Goal: Communication & Community: Answer question/provide support

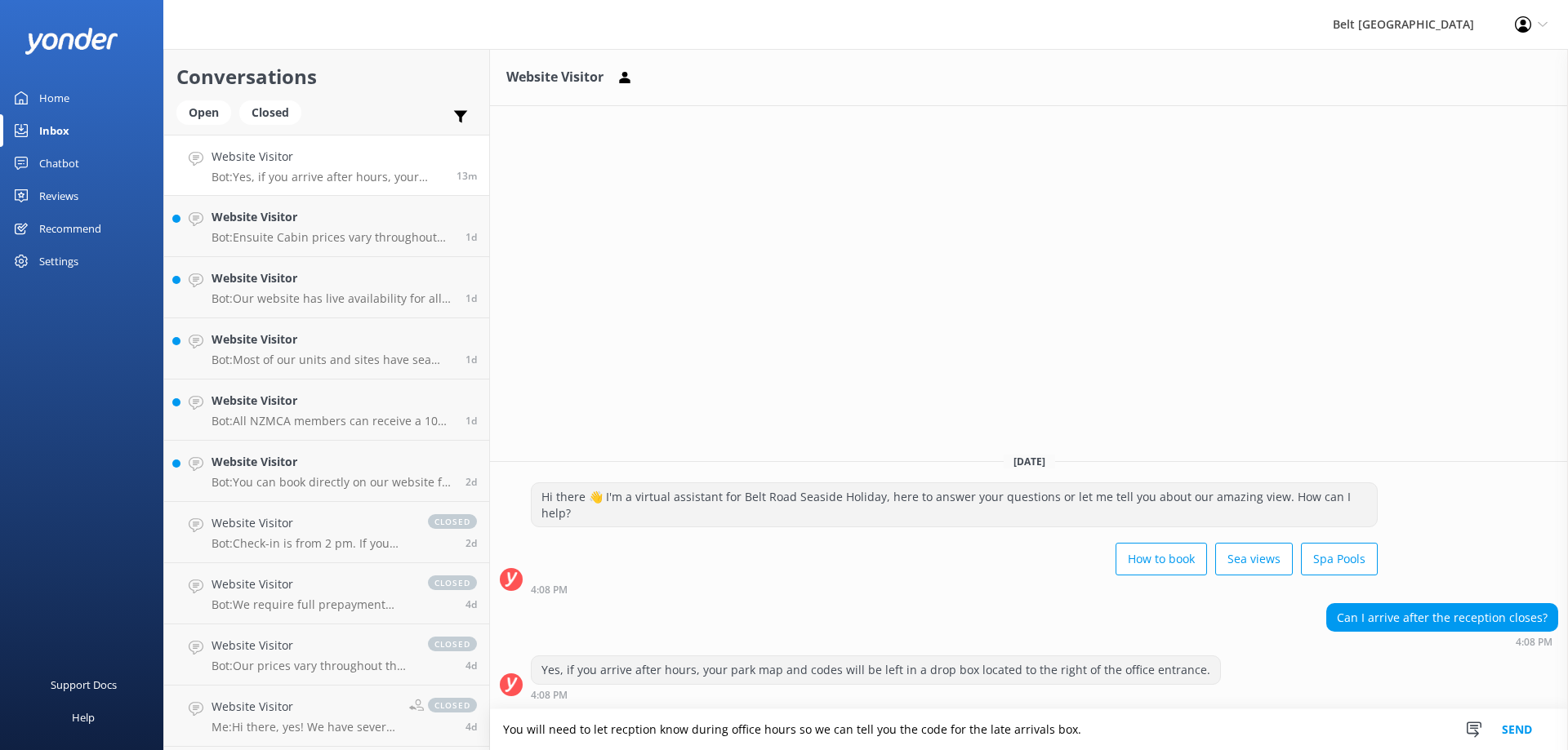
click at [620, 730] on textarea "You will need to let recption know during office hours so we can tell you the c…" at bounding box center [1028, 730] width 1078 height 41
click at [624, 731] on textarea "You will need to let recption know during office hours so we can tell you the c…" at bounding box center [1028, 730] width 1078 height 41
click at [1096, 730] on textarea "You will need to let reception know during office hours so we can tell you the …" at bounding box center [1028, 730] width 1078 height 41
type textarea "You will need to let reception know during office hours so we can tell you the …"
click at [1519, 734] on button "Send" at bounding box center [1516, 730] width 61 height 41
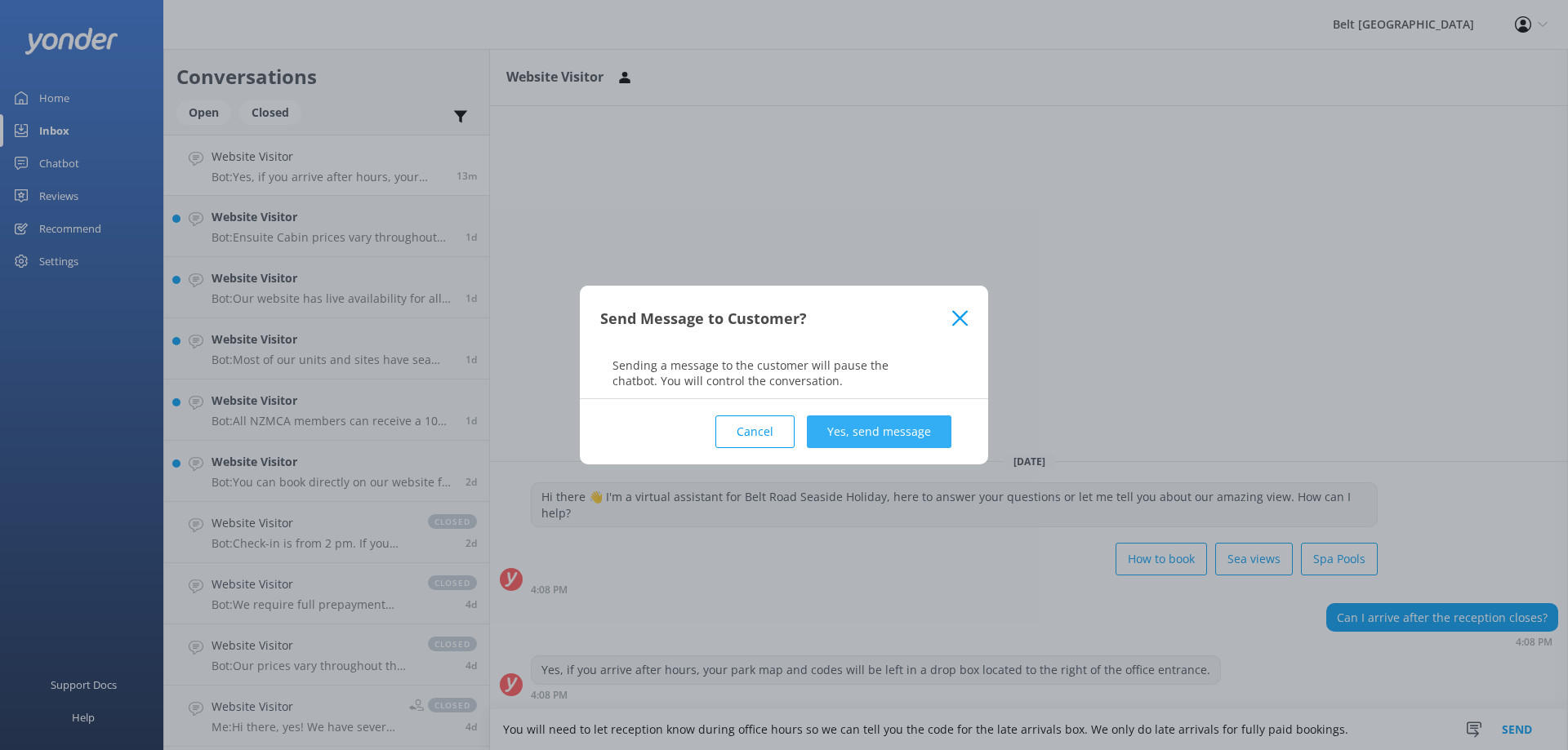
click at [903, 436] on button "Yes, send message" at bounding box center [878, 431] width 145 height 32
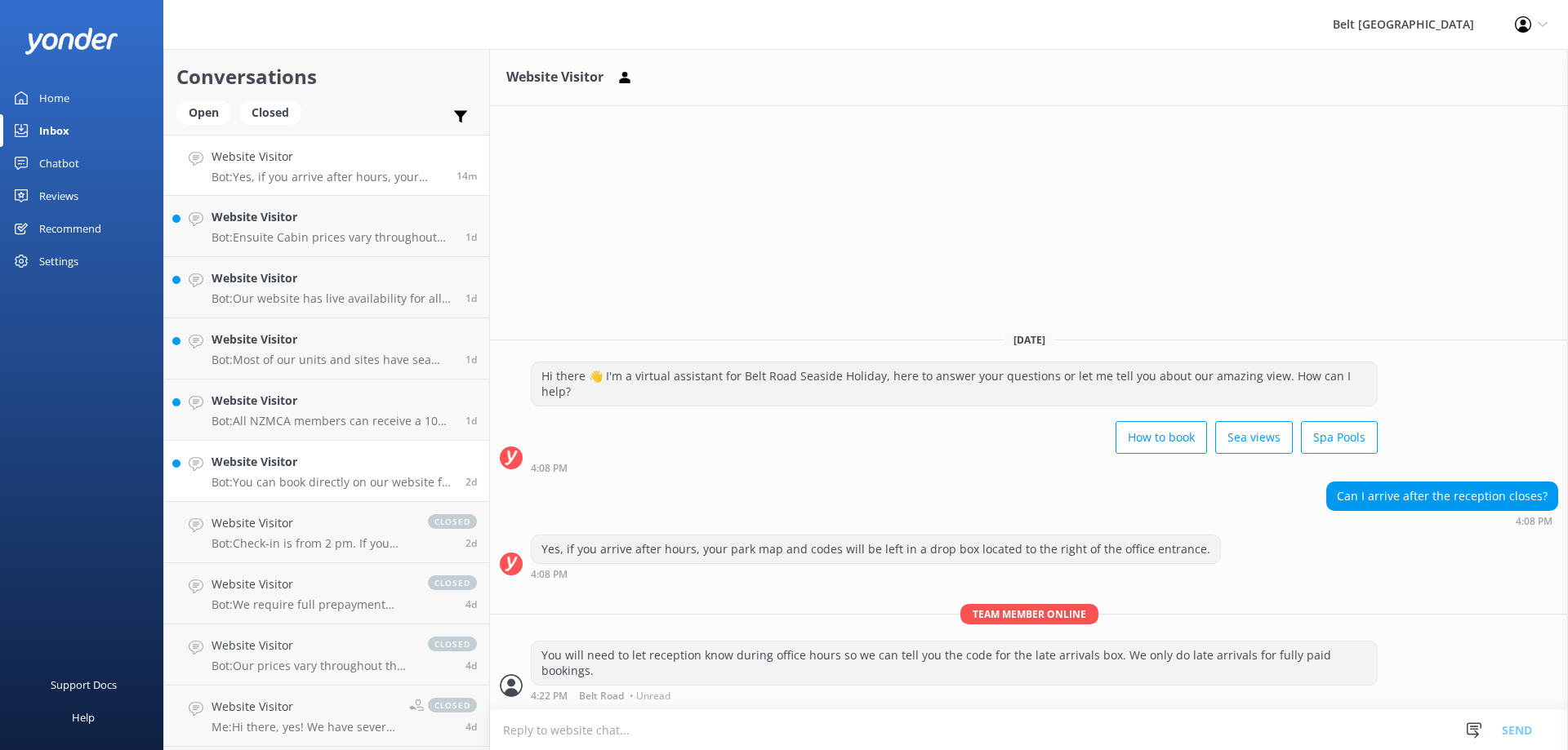
click at [259, 468] on h4 "Website Visitor" at bounding box center [332, 462] width 242 height 18
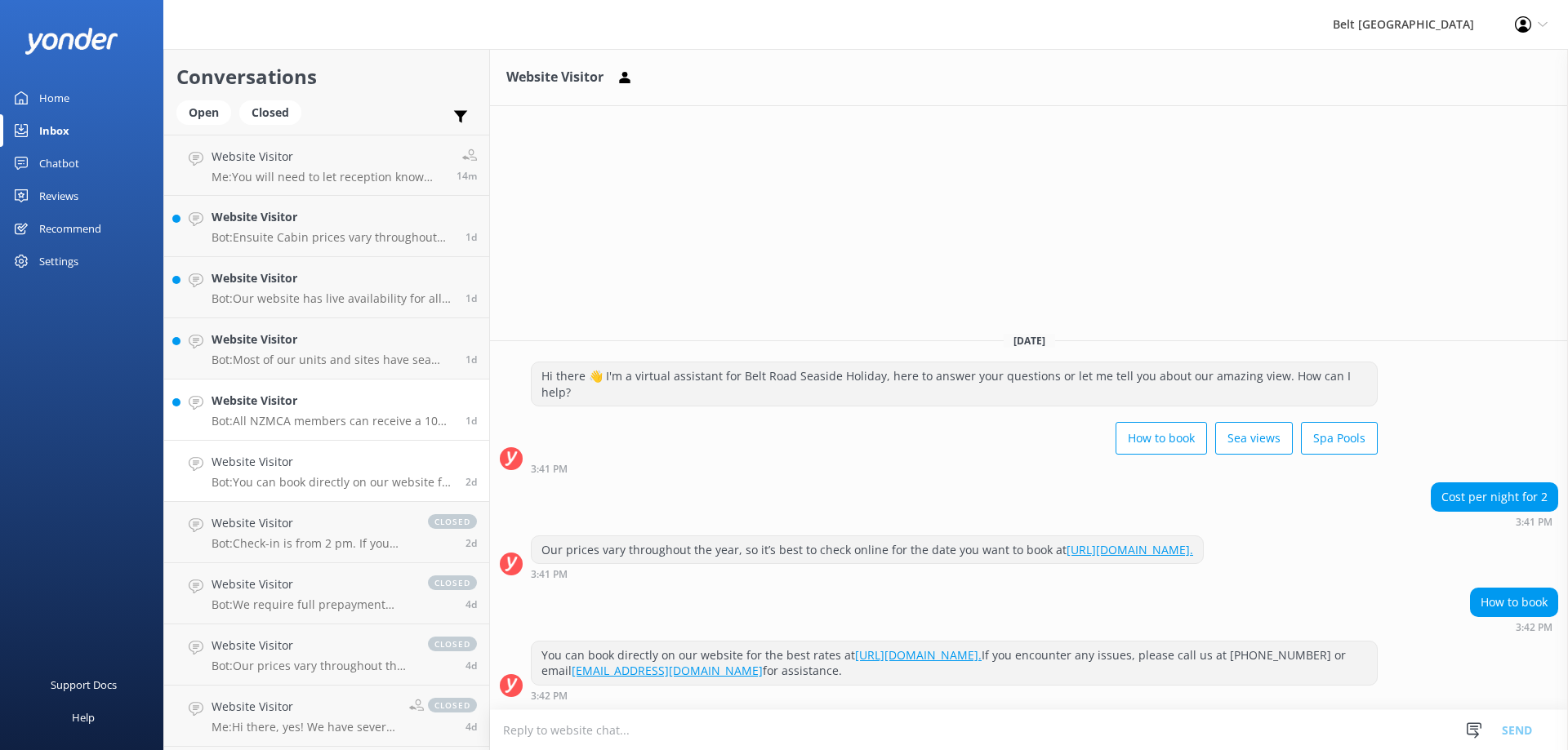
click at [253, 396] on h4 "Website Visitor" at bounding box center [332, 400] width 242 height 18
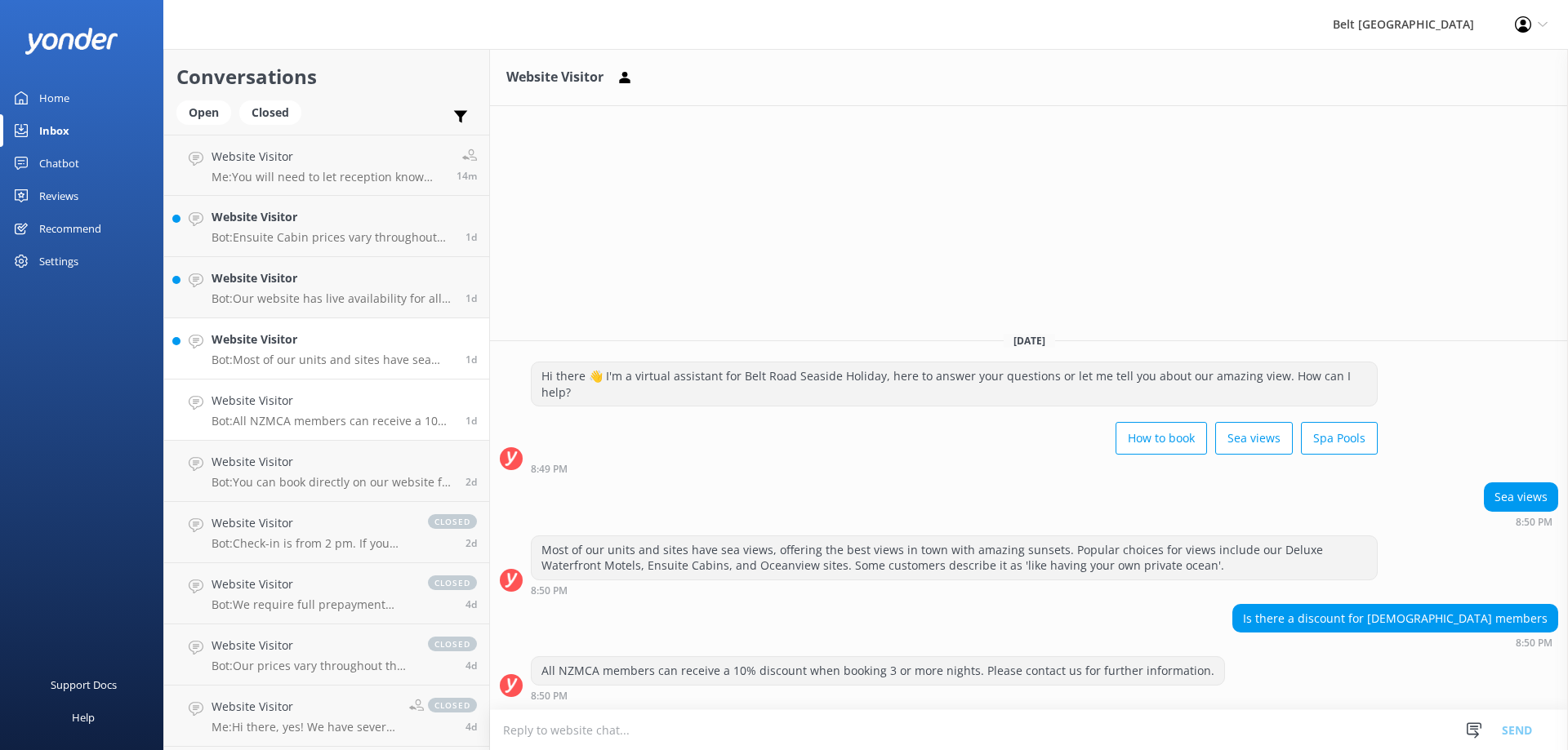
click at [281, 344] on h4 "Website Visitor" at bounding box center [332, 339] width 242 height 18
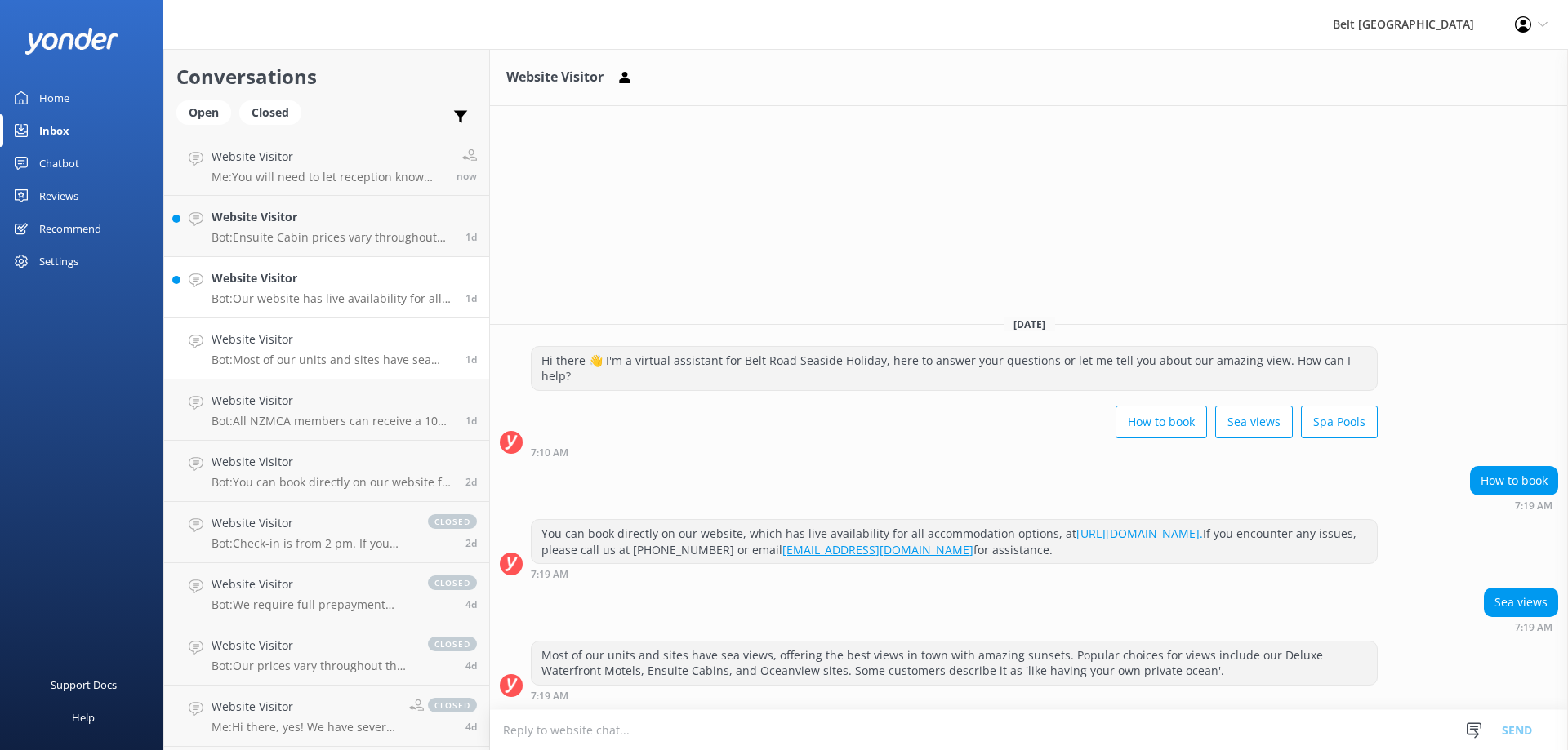
click at [276, 286] on h4 "Website Visitor" at bounding box center [332, 277] width 242 height 18
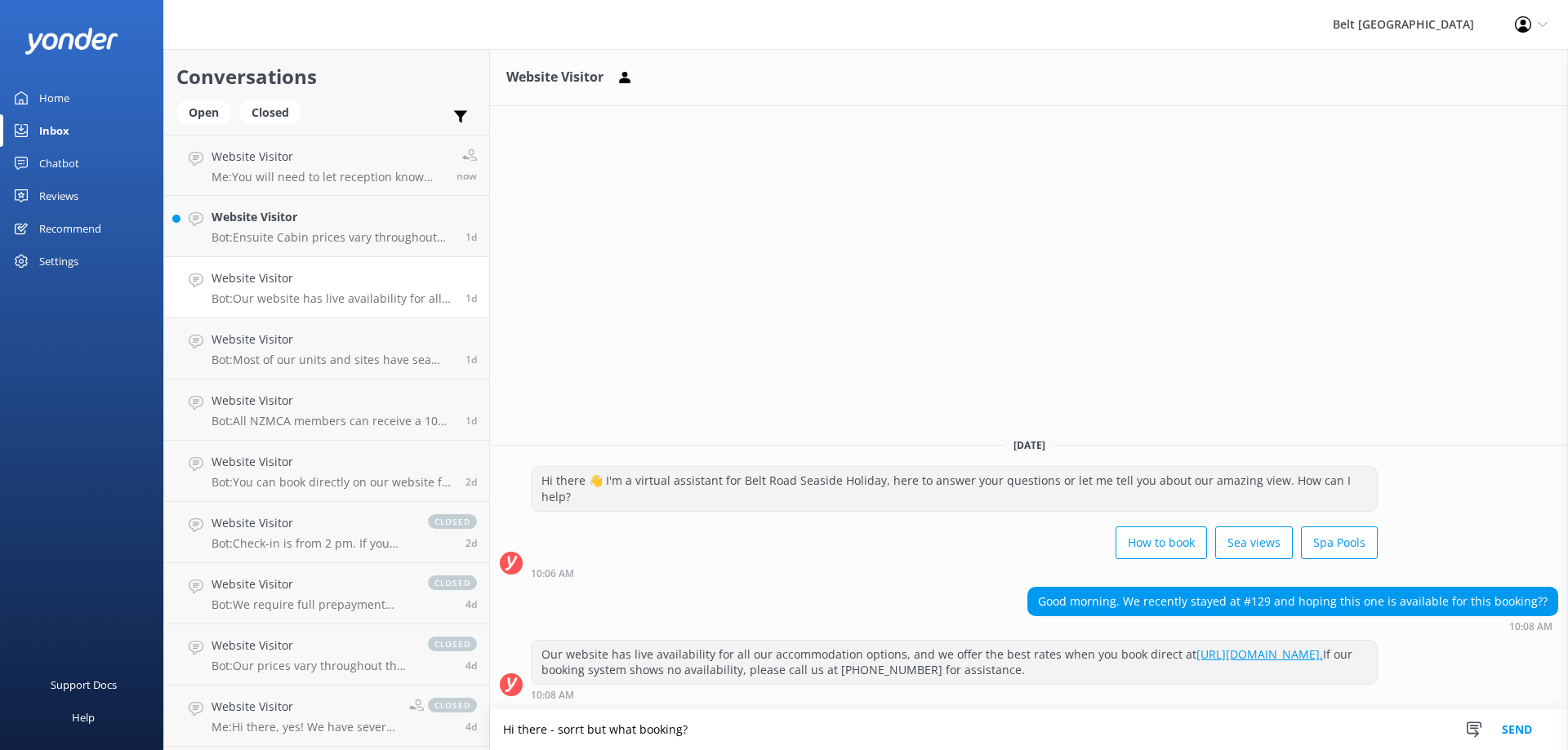
click at [629, 730] on textarea "Hi there - sorrt but what booking?" at bounding box center [1028, 730] width 1078 height 41
click at [724, 727] on textarea "Hi there - sorrt but which booking?" at bounding box center [1028, 730] width 1078 height 41
click at [583, 732] on textarea "Hi there - sorrt but which booking?" at bounding box center [1028, 730] width 1078 height 41
click at [715, 736] on textarea "Hi there - sorry but which booking?" at bounding box center [1028, 730] width 1078 height 41
type textarea "Hi there - sorry but which booking?"
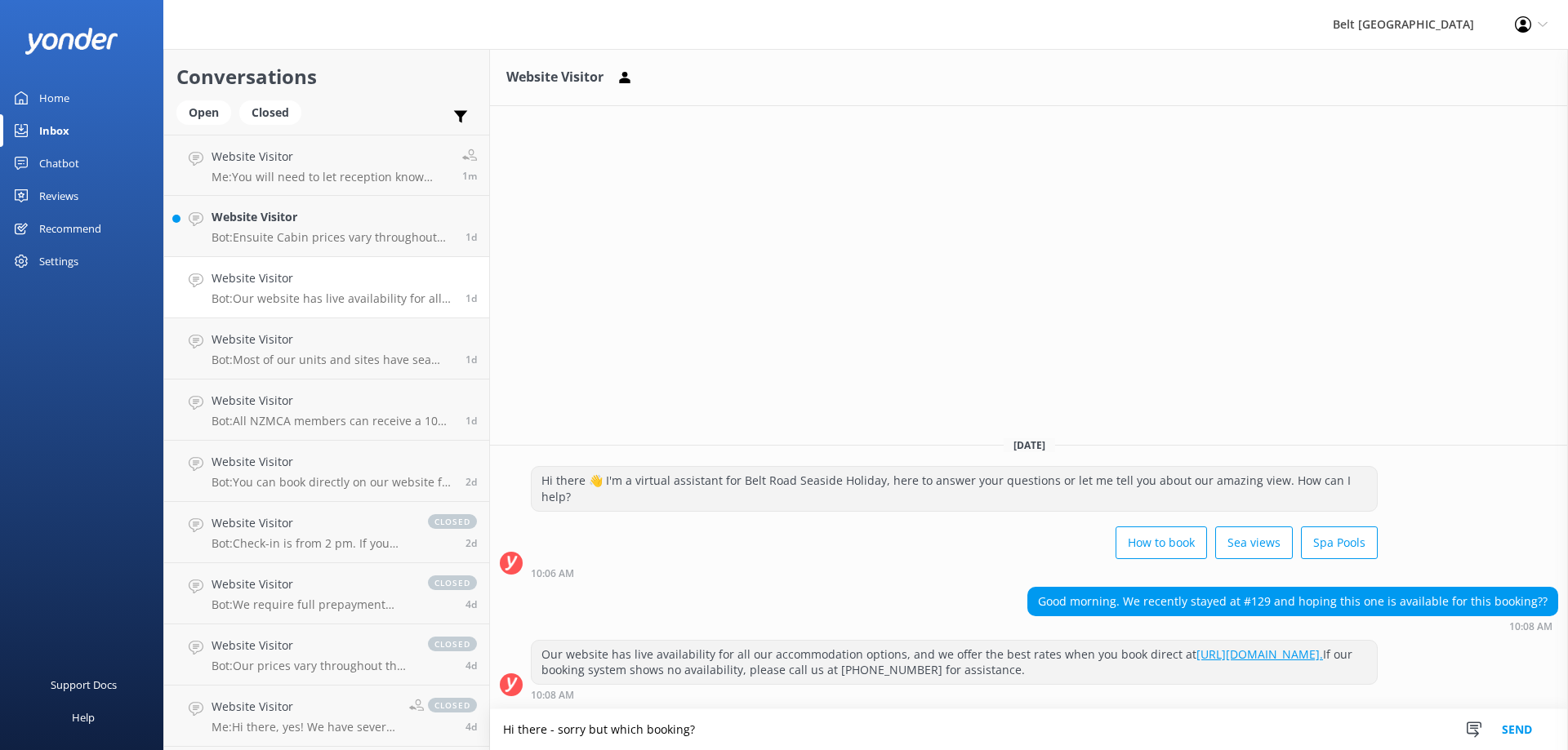
click at [1515, 732] on button "Send" at bounding box center [1516, 730] width 61 height 41
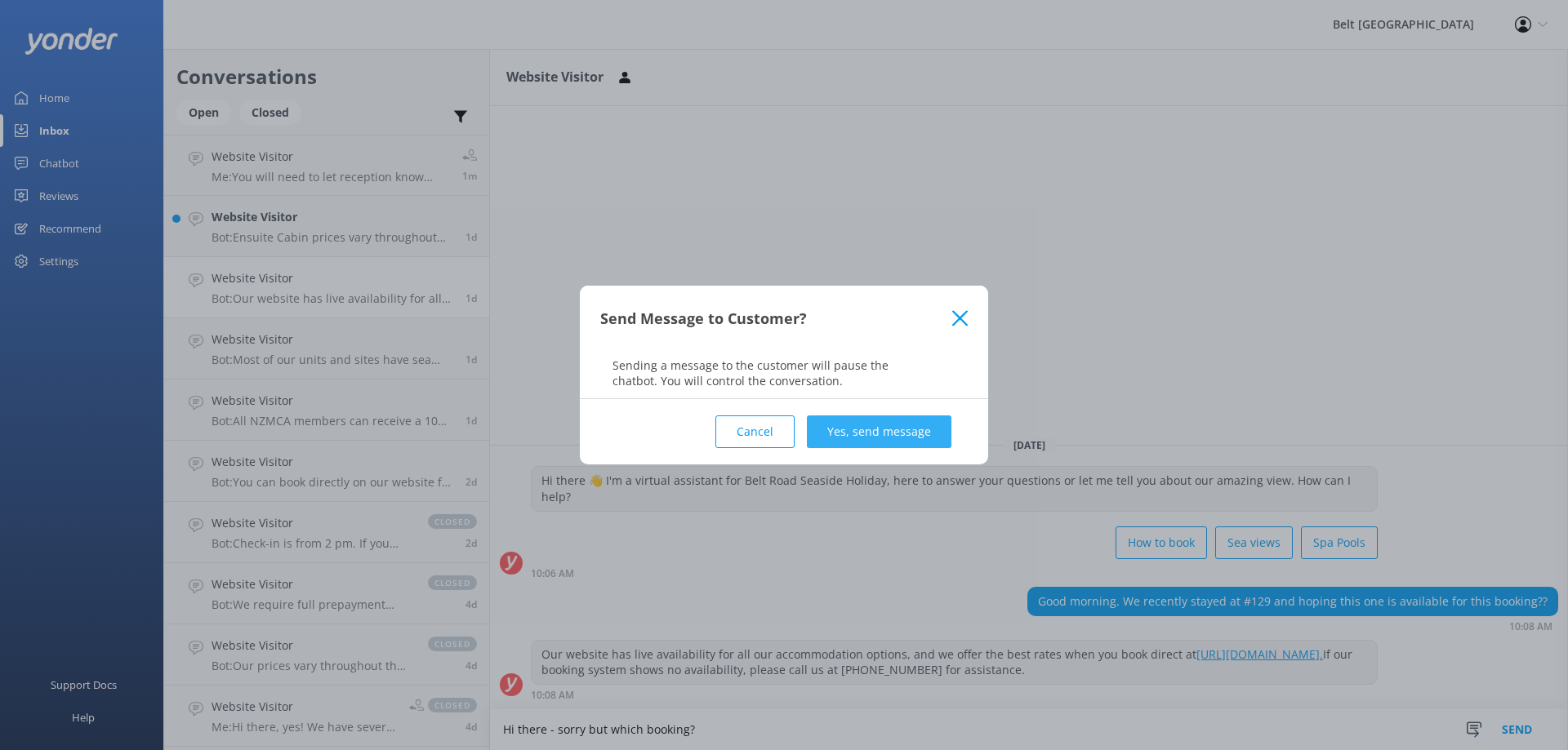
click at [864, 425] on button "Yes, send message" at bounding box center [878, 431] width 145 height 32
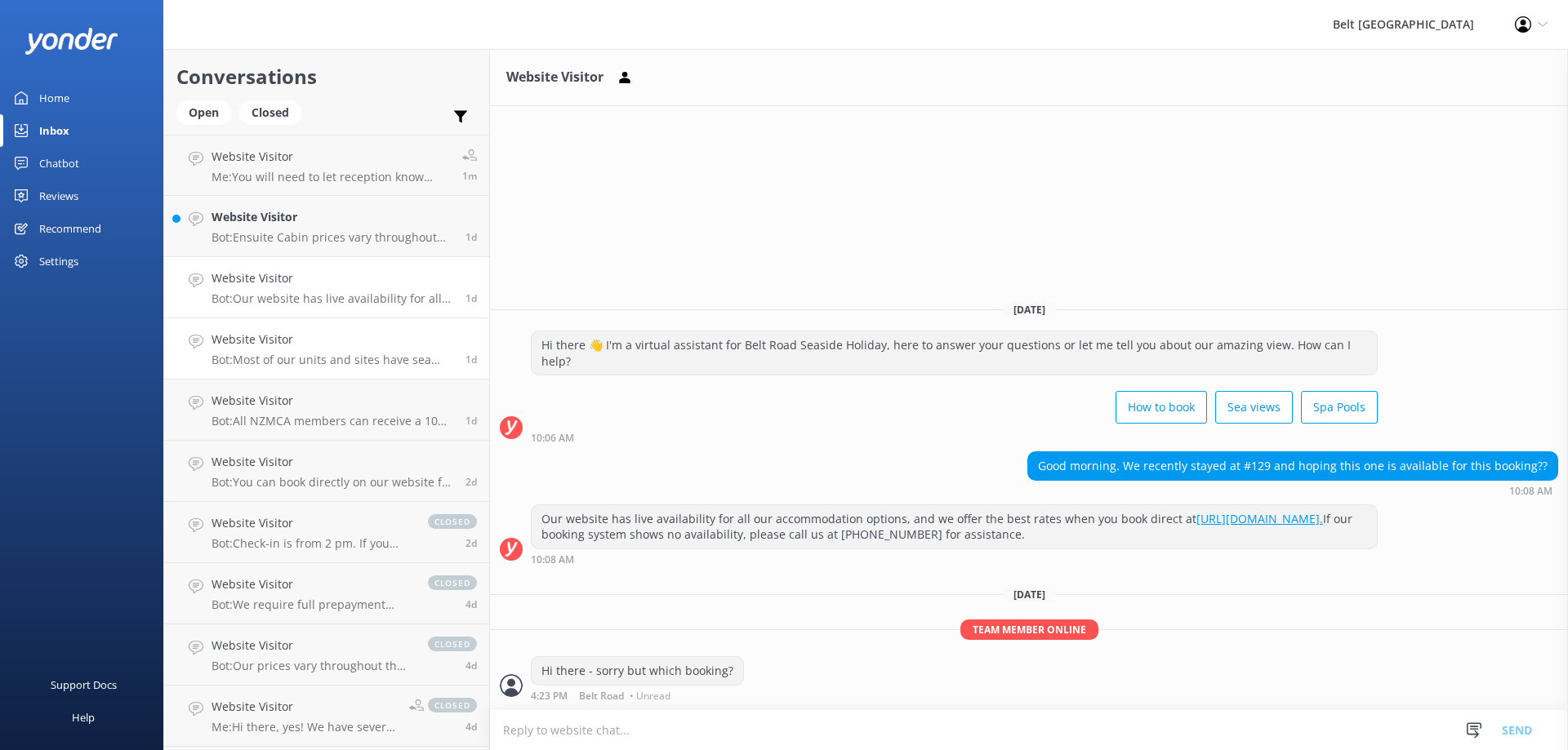
click at [319, 346] on h4 "Website Visitor" at bounding box center [332, 339] width 242 height 18
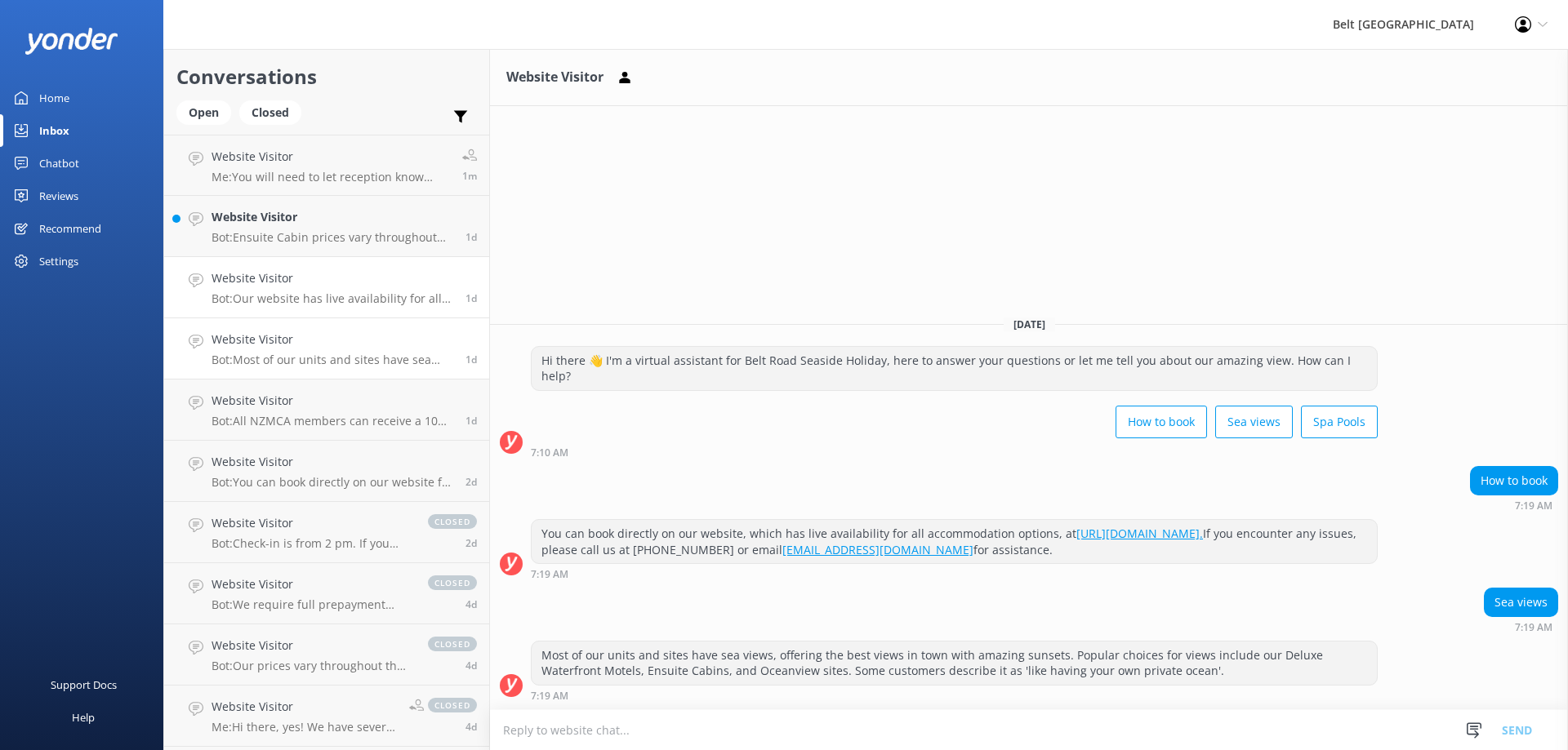
click at [311, 297] on p "Bot: Our website has live availability for all our accommodation options, and w…" at bounding box center [332, 299] width 242 height 15
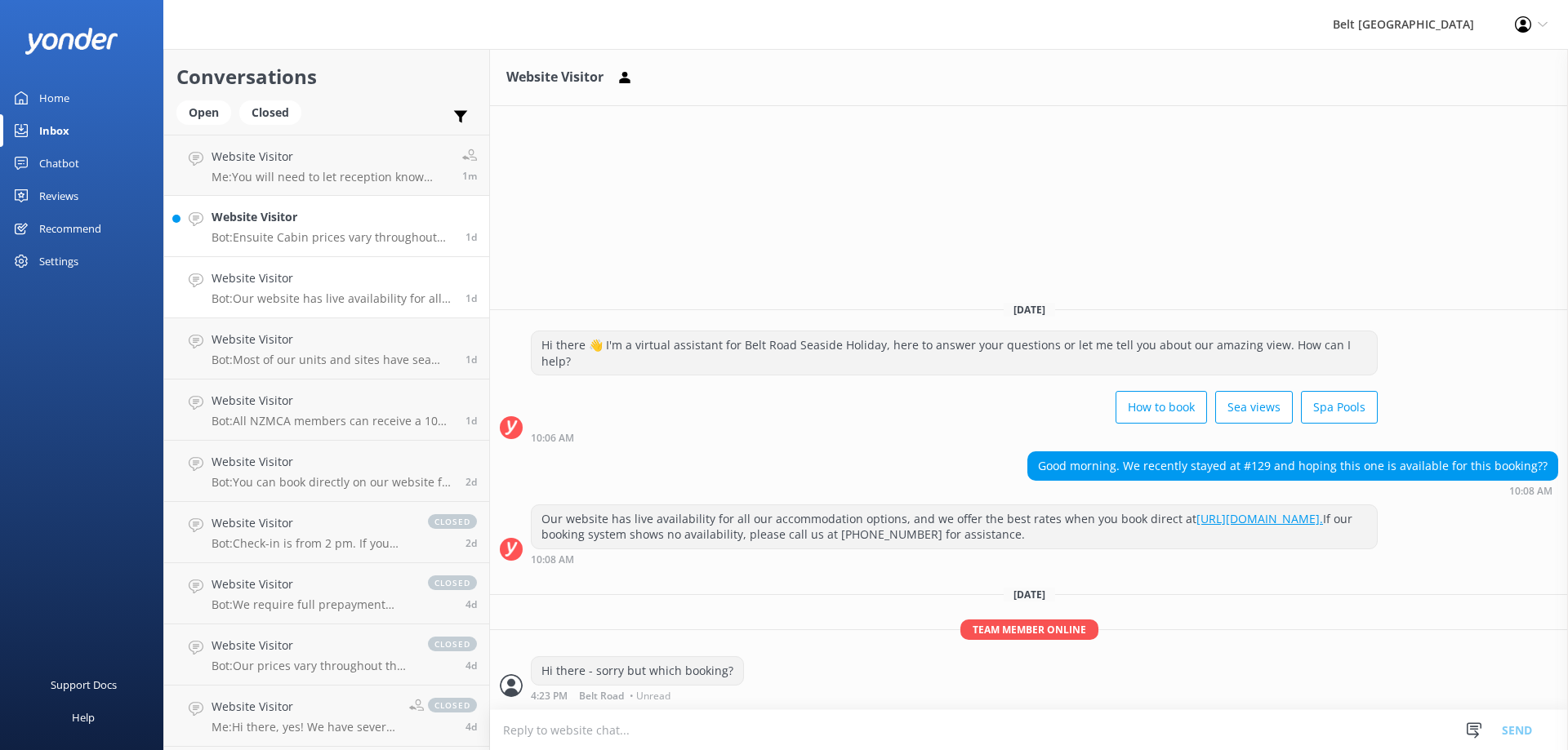
click at [289, 225] on h4 "Website Visitor" at bounding box center [332, 217] width 242 height 18
